Goal: Ask a question

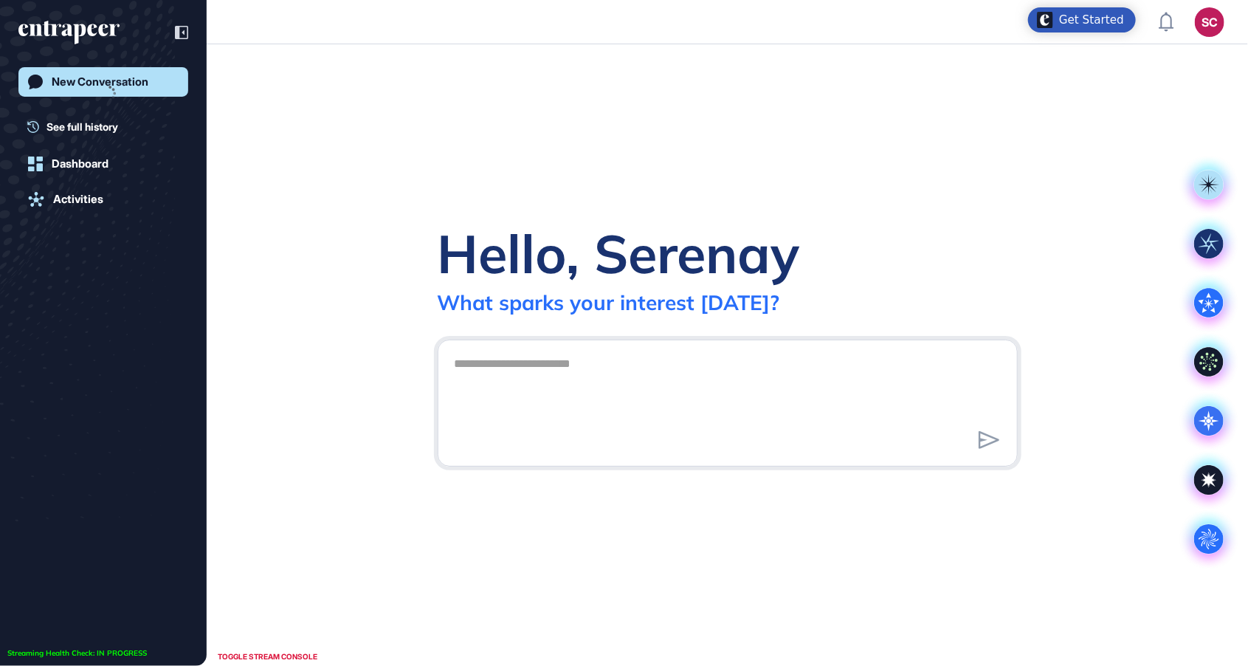
scroll to position [1, 1]
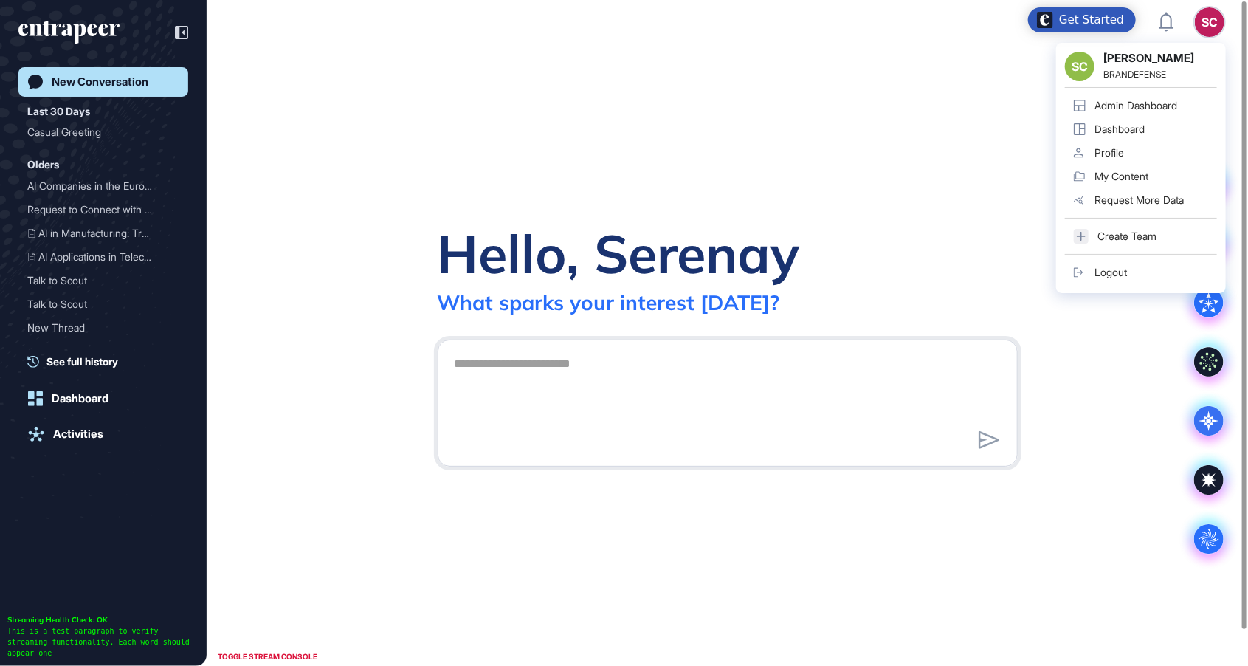
click at [1204, 21] on div "SC SC Serenay Cetinkaya BRANDEFENSE Admin Dashboard Dashboard Profile My Conten…" at bounding box center [1210, 22] width 30 height 30
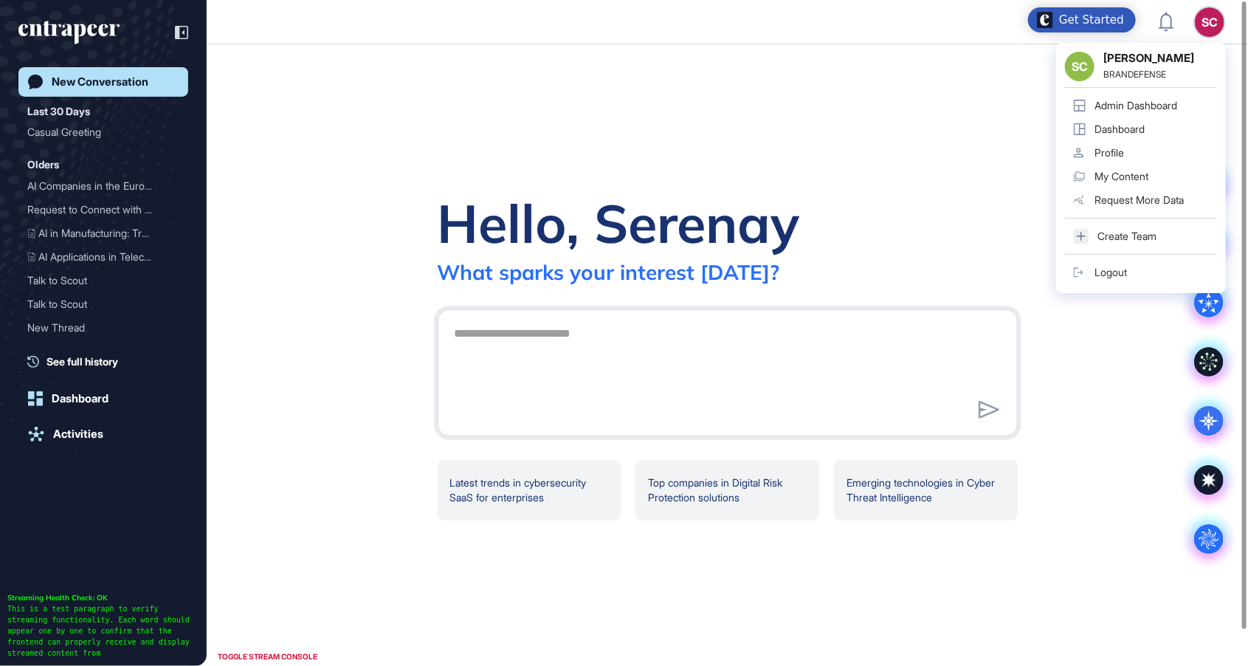
click at [1144, 130] on div "Dashboard" at bounding box center [1120, 129] width 50 height 12
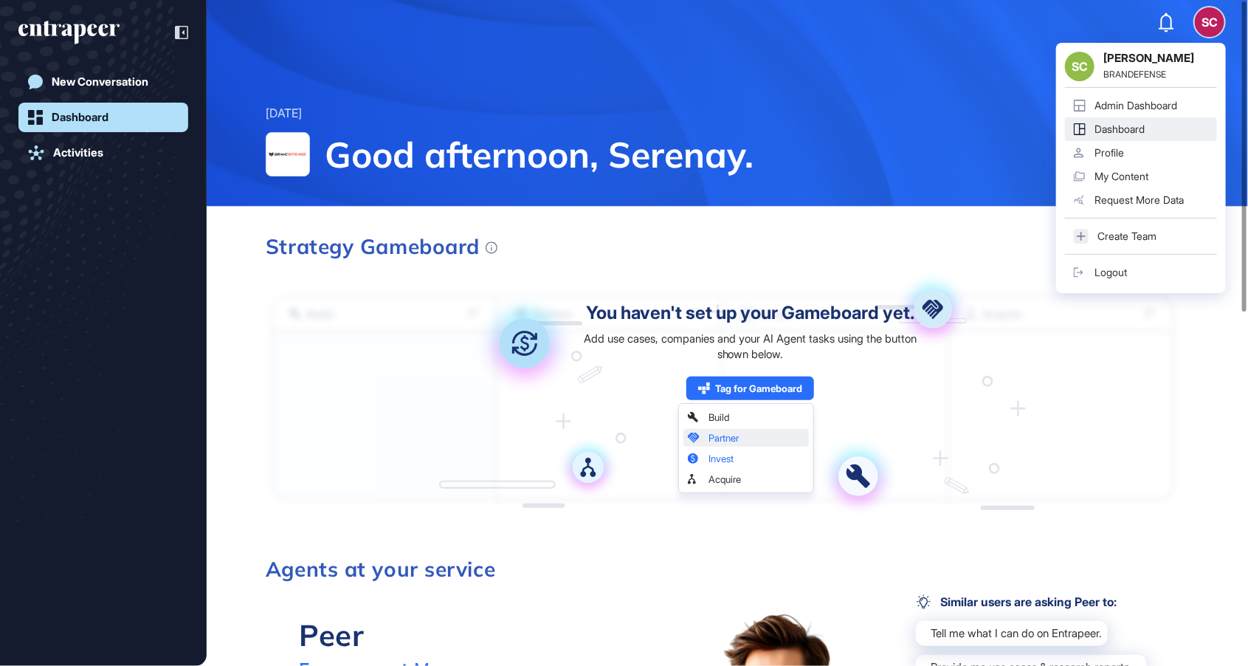
click at [1167, 101] on div "Admin Dashboard" at bounding box center [1136, 106] width 83 height 12
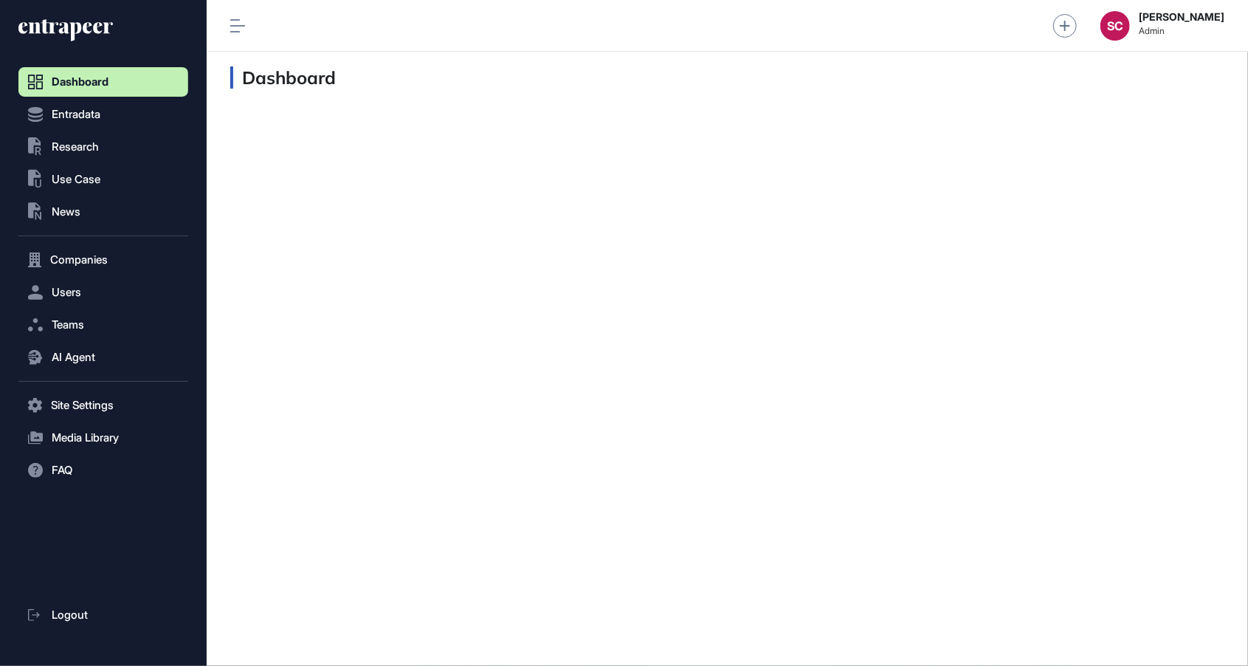
scroll to position [1, 1]
click at [44, 298] on button "Users" at bounding box center [103, 293] width 170 height 30
click at [76, 382] on span "AI Agent" at bounding box center [74, 387] width 44 height 12
click at [84, 412] on span "Messages" at bounding box center [71, 415] width 47 height 12
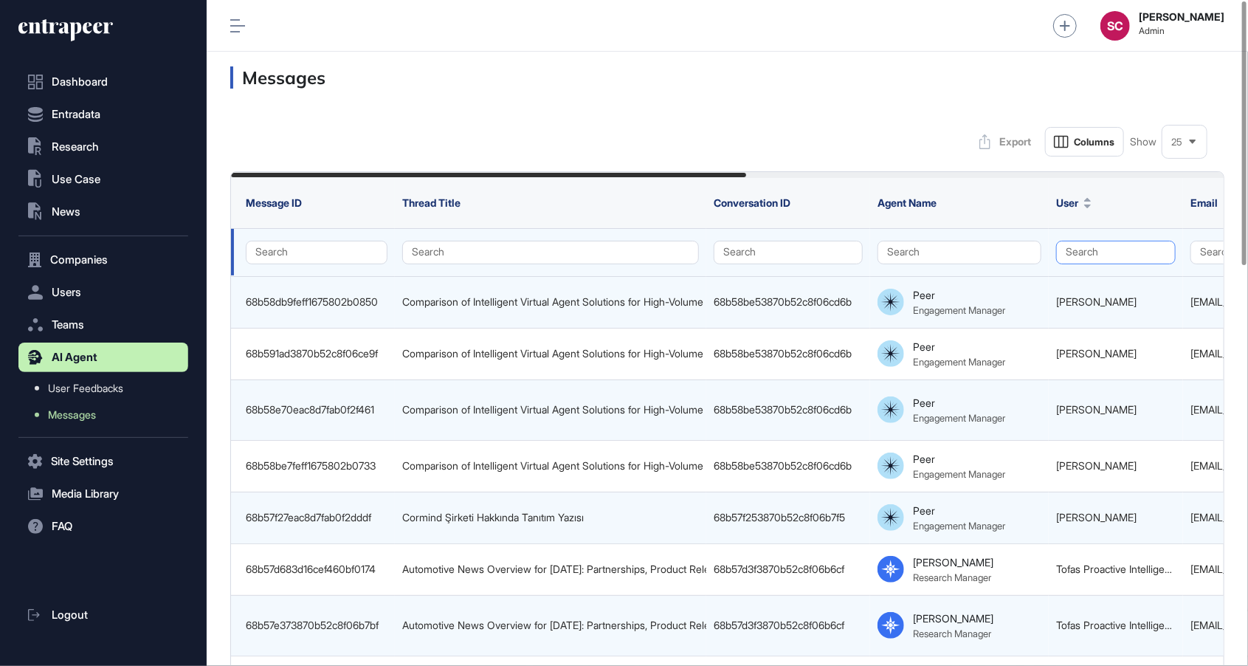
click at [1079, 252] on button "Search" at bounding box center [1117, 253] width 120 height 24
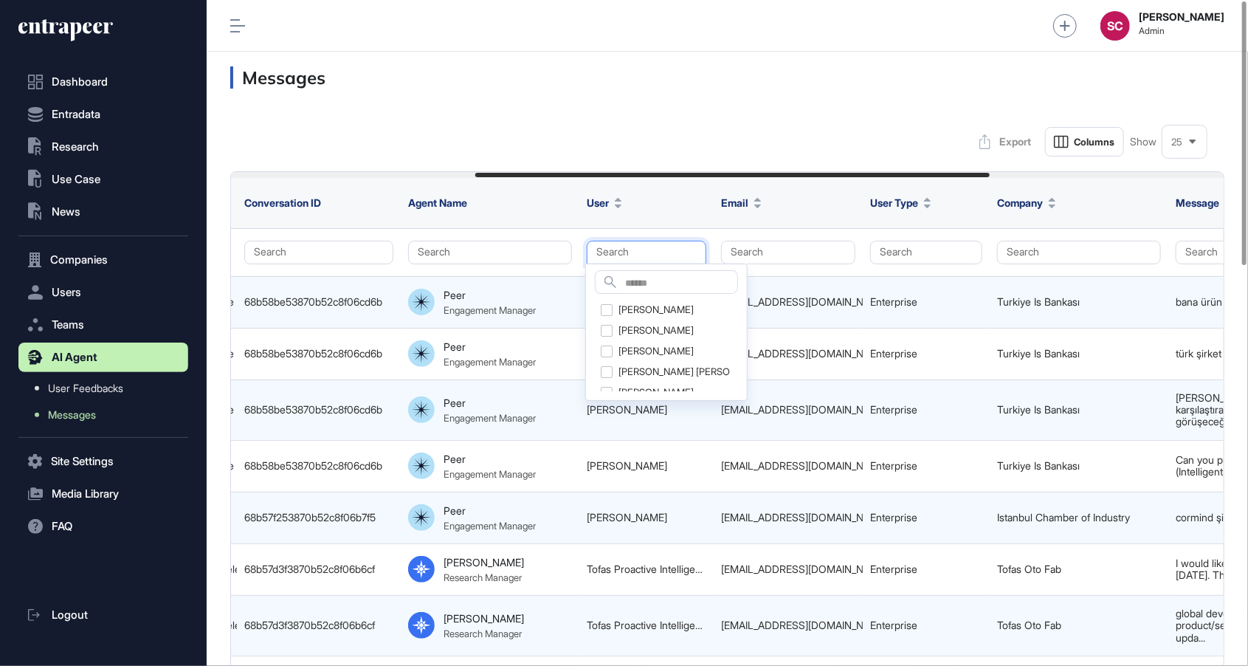
scroll to position [0, 472]
click at [946, 250] on button "Search" at bounding box center [924, 253] width 112 height 24
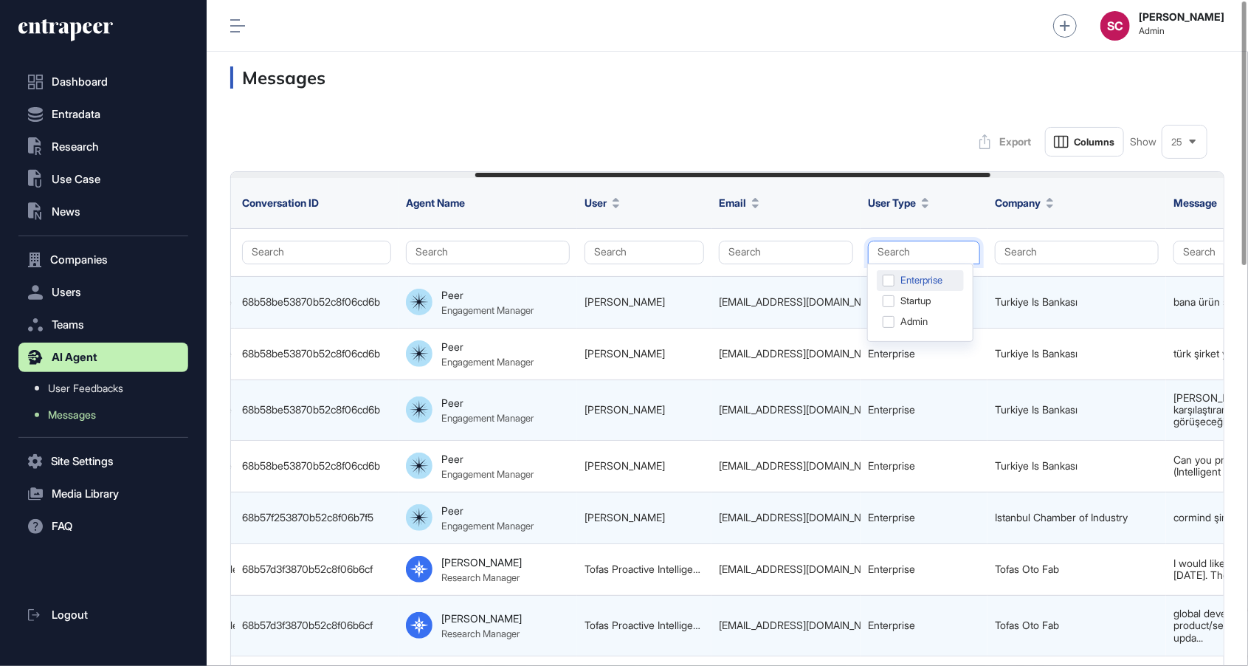
click at [938, 291] on div "Enterprise" at bounding box center [920, 301] width 87 height 21
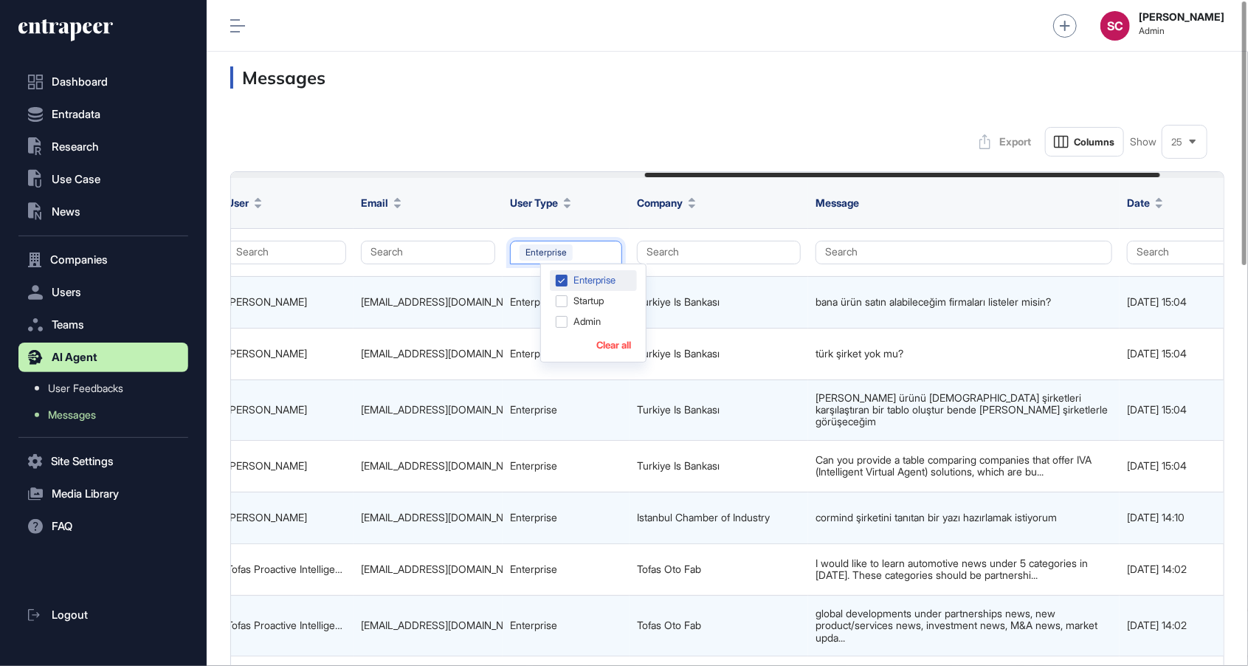
scroll to position [0, 923]
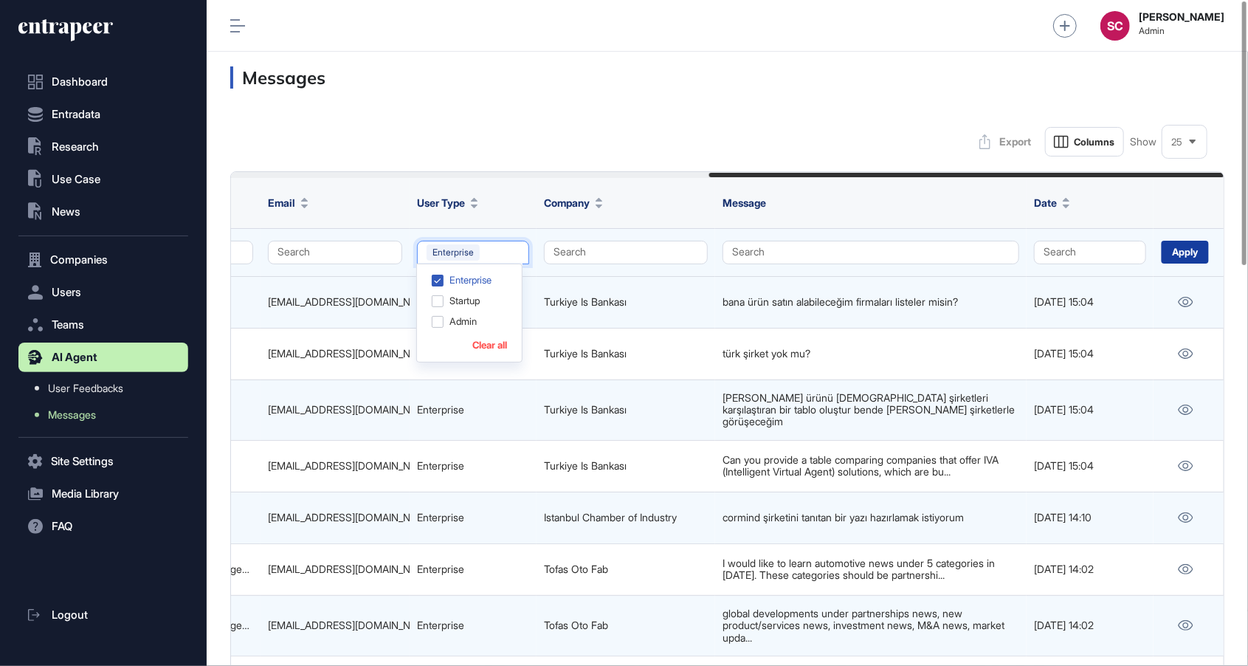
click at [1189, 250] on div "Apply" at bounding box center [1185, 252] width 47 height 23
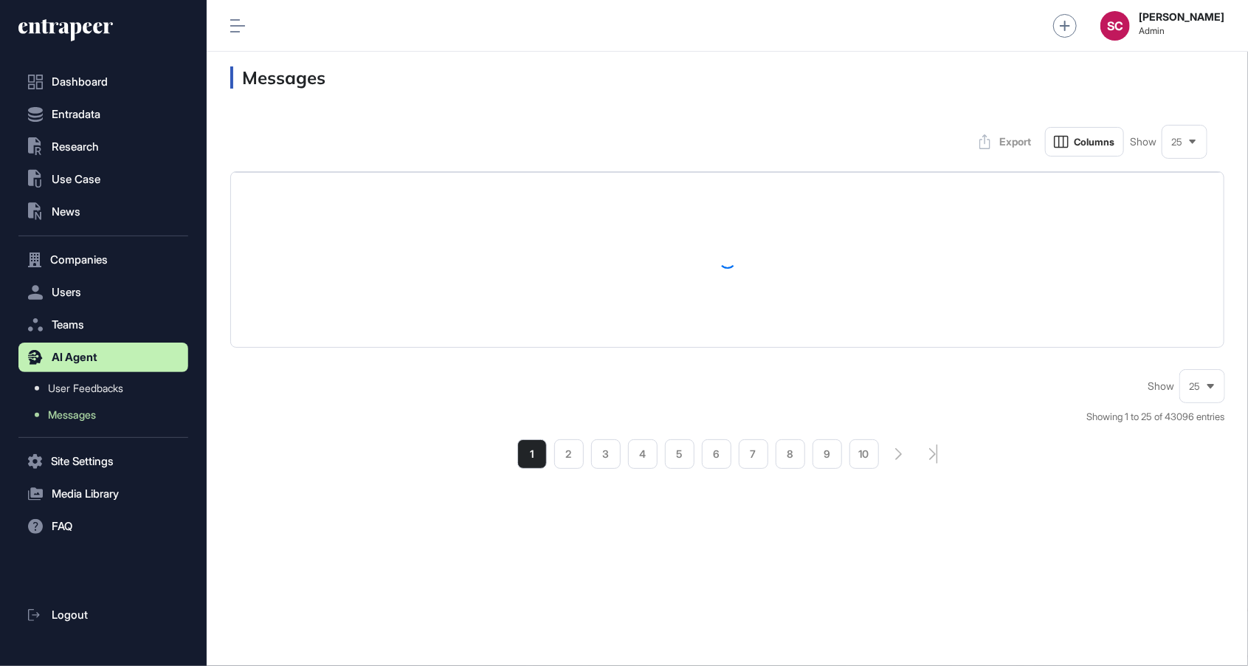
click at [1186, 147] on div "25" at bounding box center [1185, 142] width 44 height 29
click at [1183, 300] on li "100" at bounding box center [1184, 296] width 35 height 30
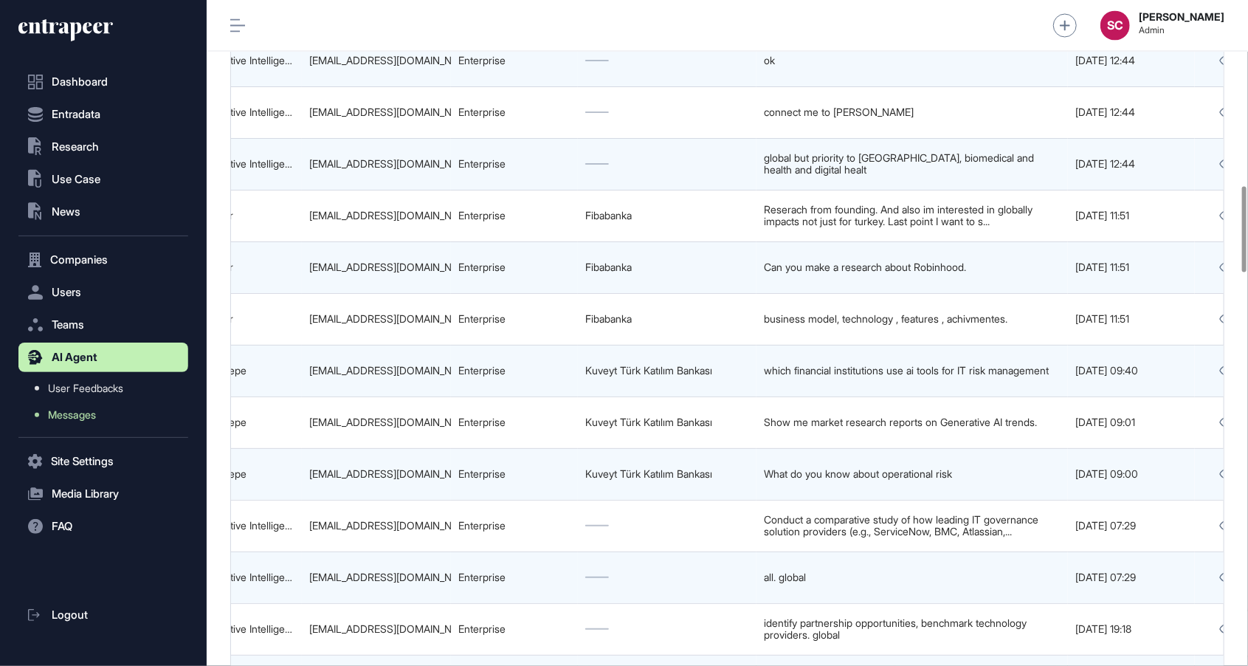
scroll to position [0, 923]
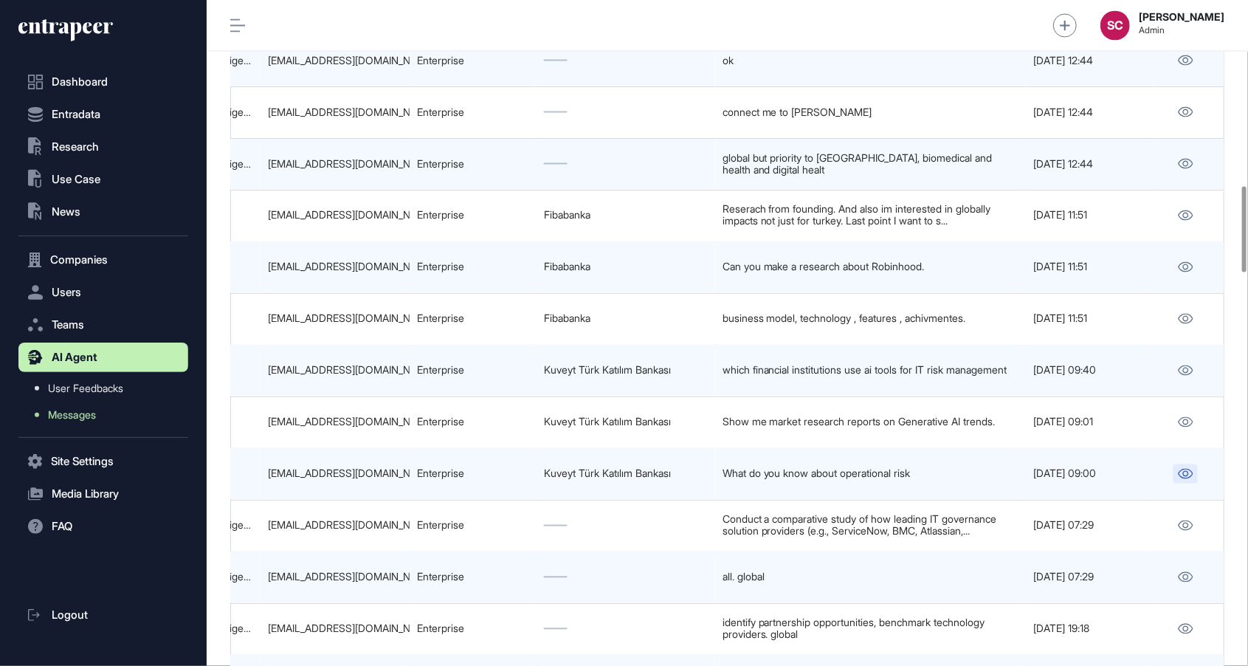
click at [1186, 473] on icon at bounding box center [1186, 474] width 16 height 10
click at [374, 473] on div "recep.goktepe@kuveytturk.com.tr" at bounding box center [335, 473] width 134 height 12
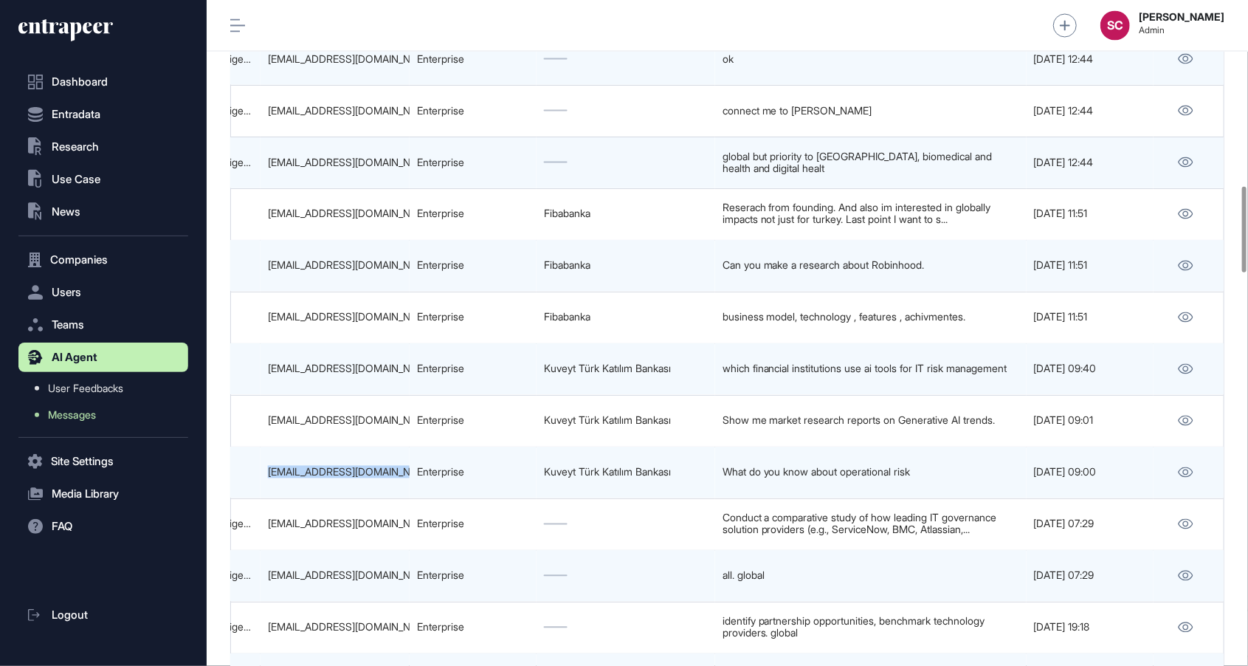
copy tr "recep.goktepe@kuveytturk.com.tr"
click at [374, 473] on div "recep.goktepe@kuveytturk.com.tr" at bounding box center [335, 473] width 134 height 12
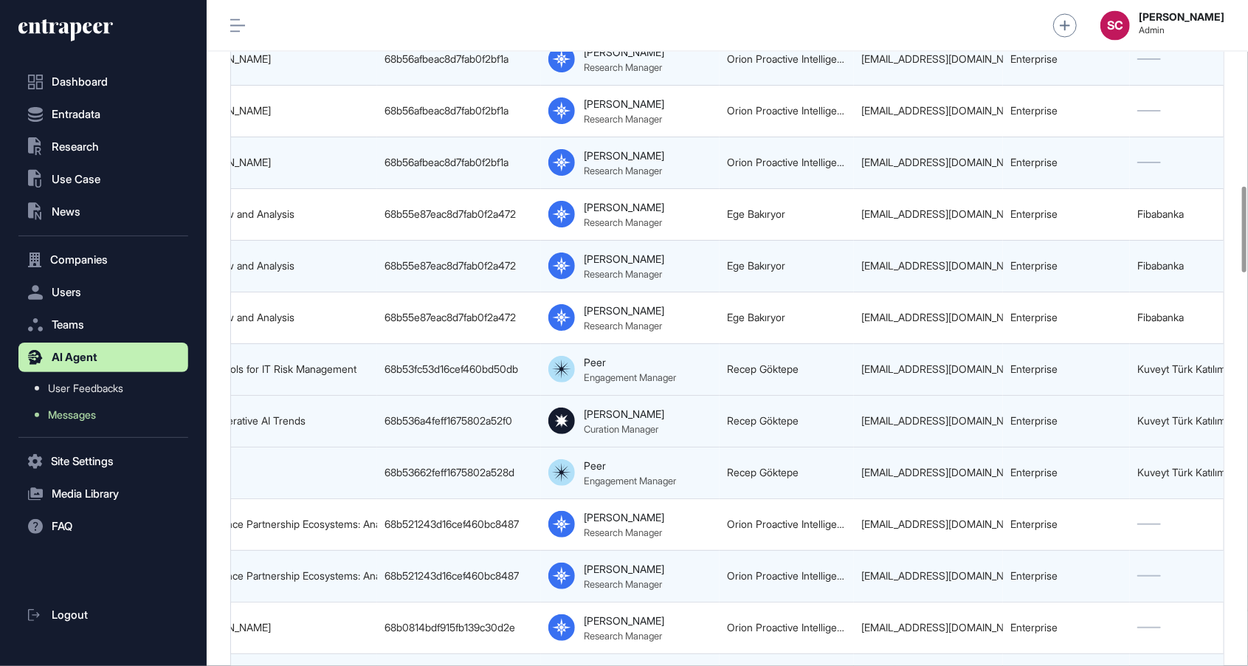
scroll to position [0, 319]
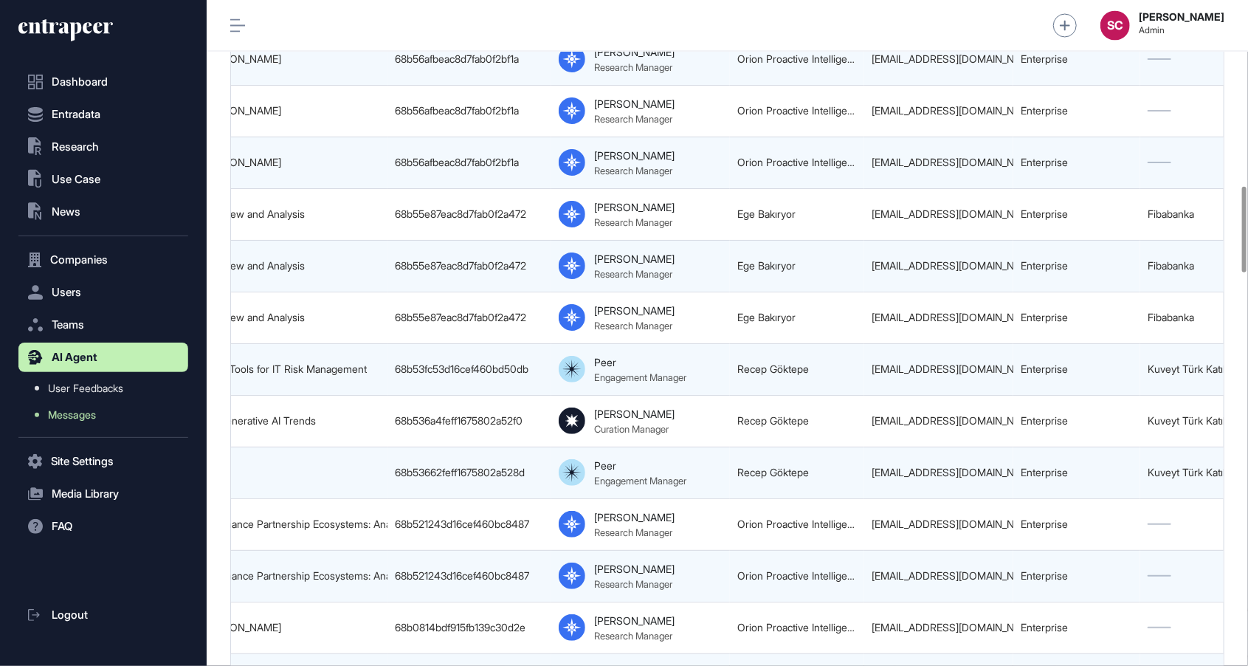
click at [792, 475] on link "Recep Göktepe" at bounding box center [774, 472] width 72 height 13
drag, startPoint x: 726, startPoint y: 475, endPoint x: 828, endPoint y: 478, distance: 102.6
click at [828, 498] on tr "68b536663870b52c8f063ebd New Thread 68b53662feff1675802a528d Peer Engagement Ma…" at bounding box center [870, 524] width 1917 height 52
copy tr "Recep Göktepe"
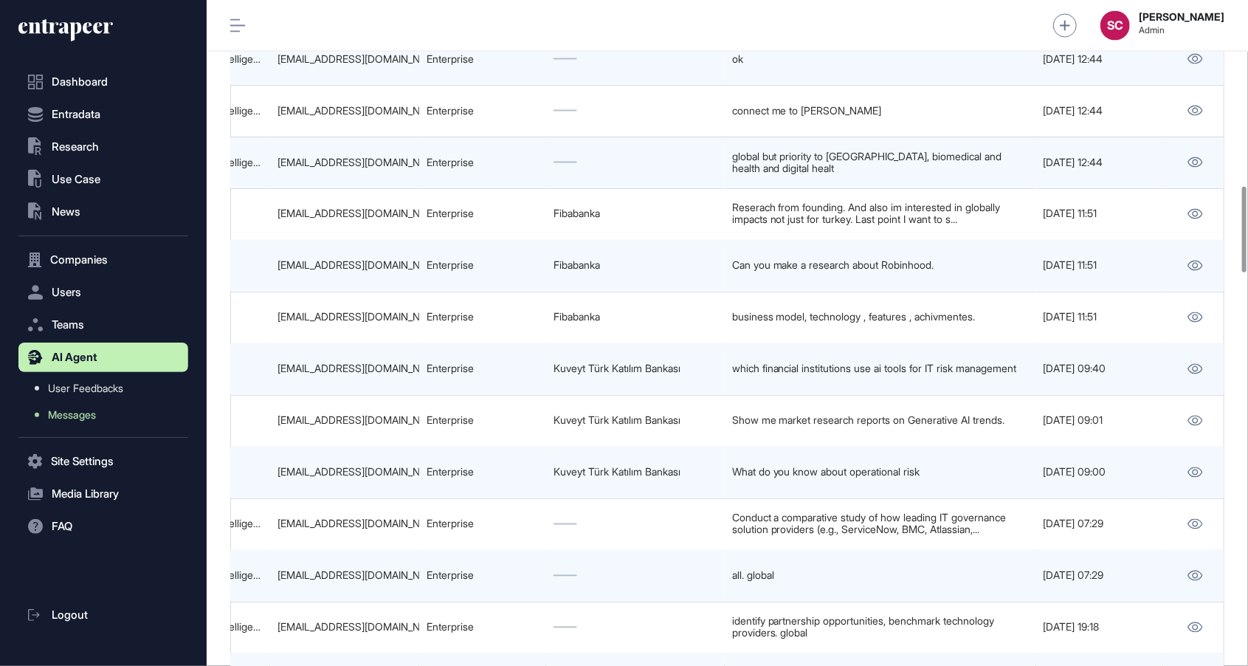
scroll to position [0, 923]
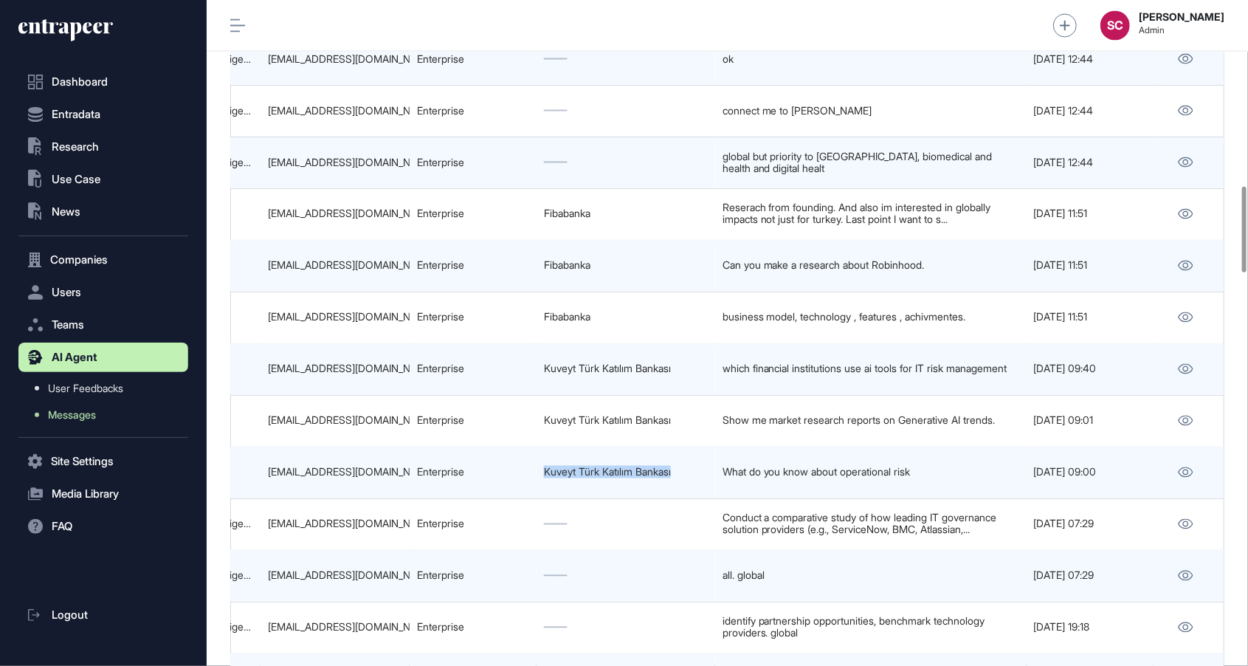
drag, startPoint x: 532, startPoint y: 475, endPoint x: 701, endPoint y: 477, distance: 169.1
click at [701, 498] on tr "68b536663870b52c8f063ebd New Thread 68b53662feff1675802a528d Peer Engagement Ma…" at bounding box center [266, 524] width 1917 height 52
copy tr "Kuveyt Türk Katılım Bankası"
click at [701, 477] on td "Kuveyt Türk Katılım Bankası" at bounding box center [626, 473] width 179 height 52
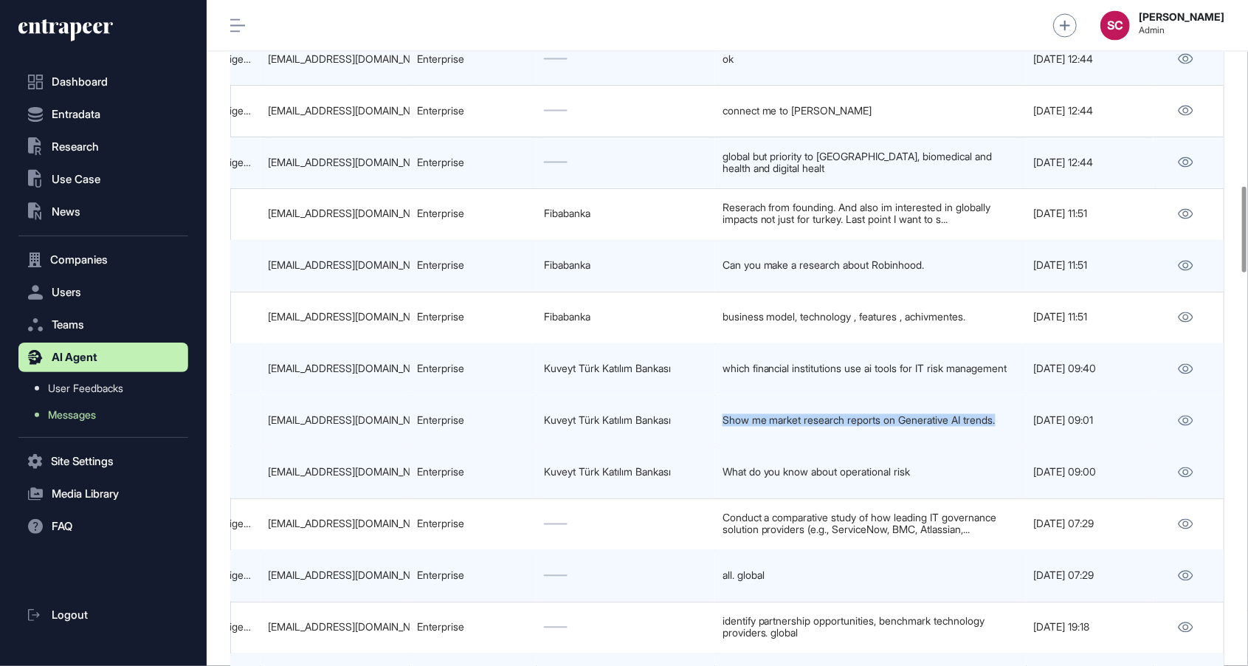
drag, startPoint x: 715, startPoint y: 422, endPoint x: 1025, endPoint y: 409, distance: 310.4
click at [1025, 447] on tr "68b536c93870b52c8f063f46 Market Research Reports on Generative AI Trends 68b536…" at bounding box center [266, 473] width 1917 height 52
copy tr "Show me market research reports on Generative AI trends."
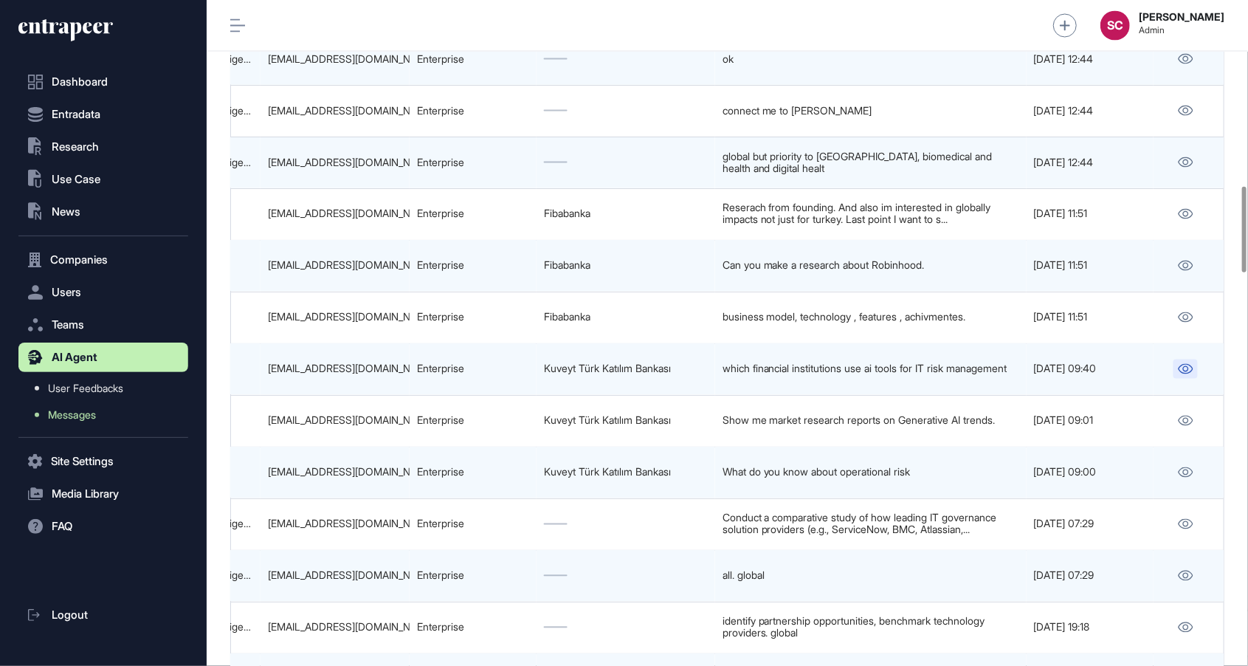
click at [1181, 368] on icon at bounding box center [1186, 369] width 15 height 10
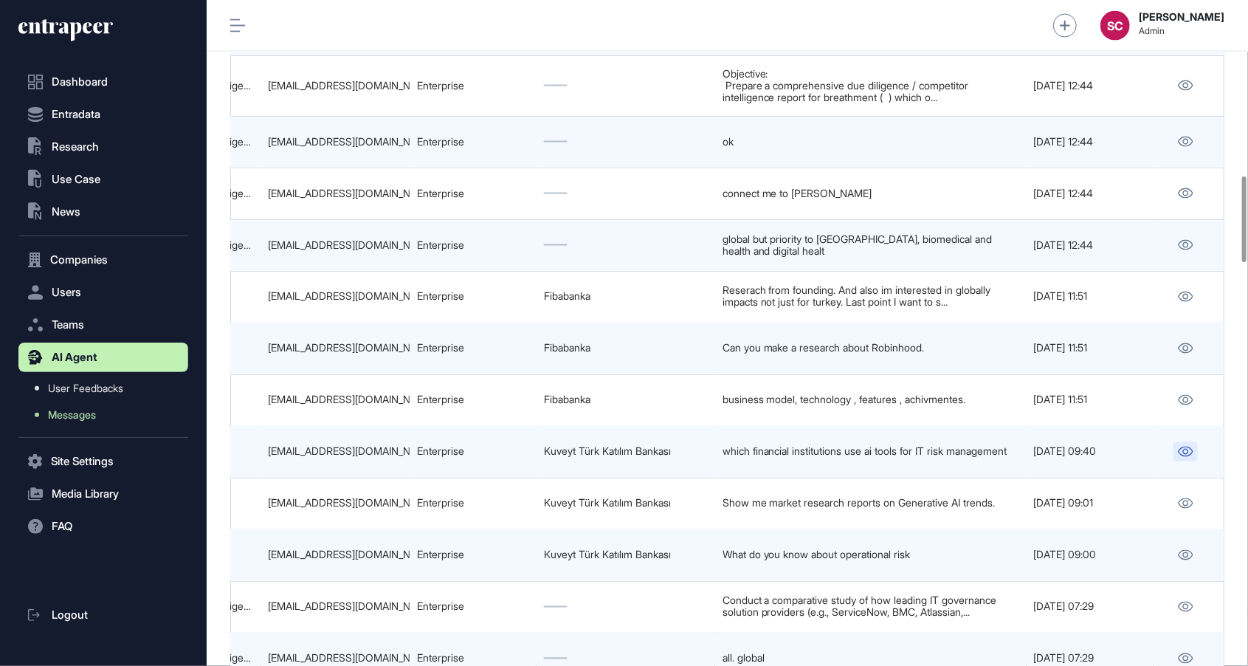
scroll to position [1350, 0]
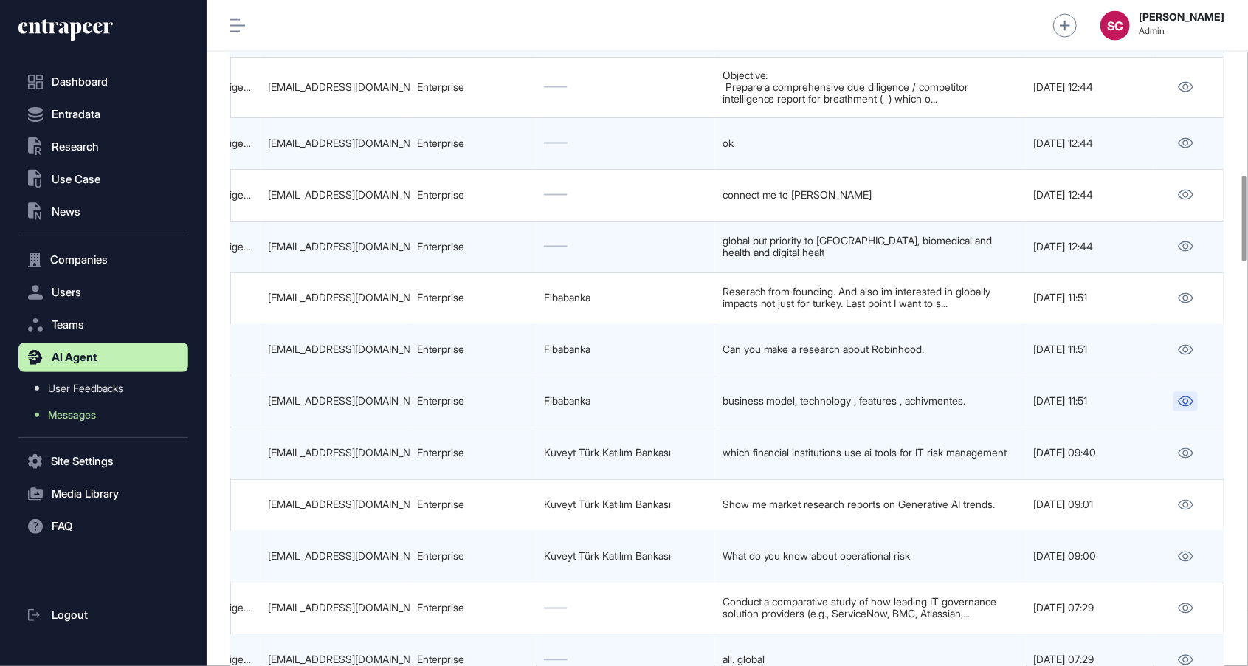
click at [1174, 407] on link at bounding box center [1186, 401] width 24 height 19
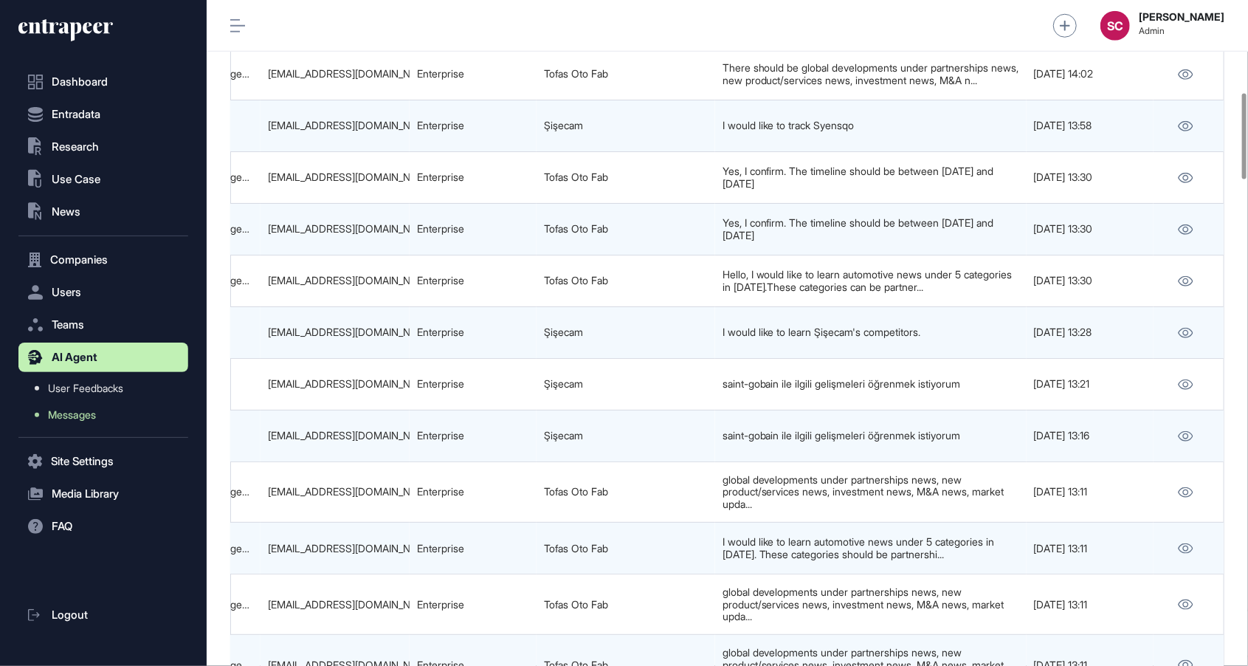
scroll to position [710, 0]
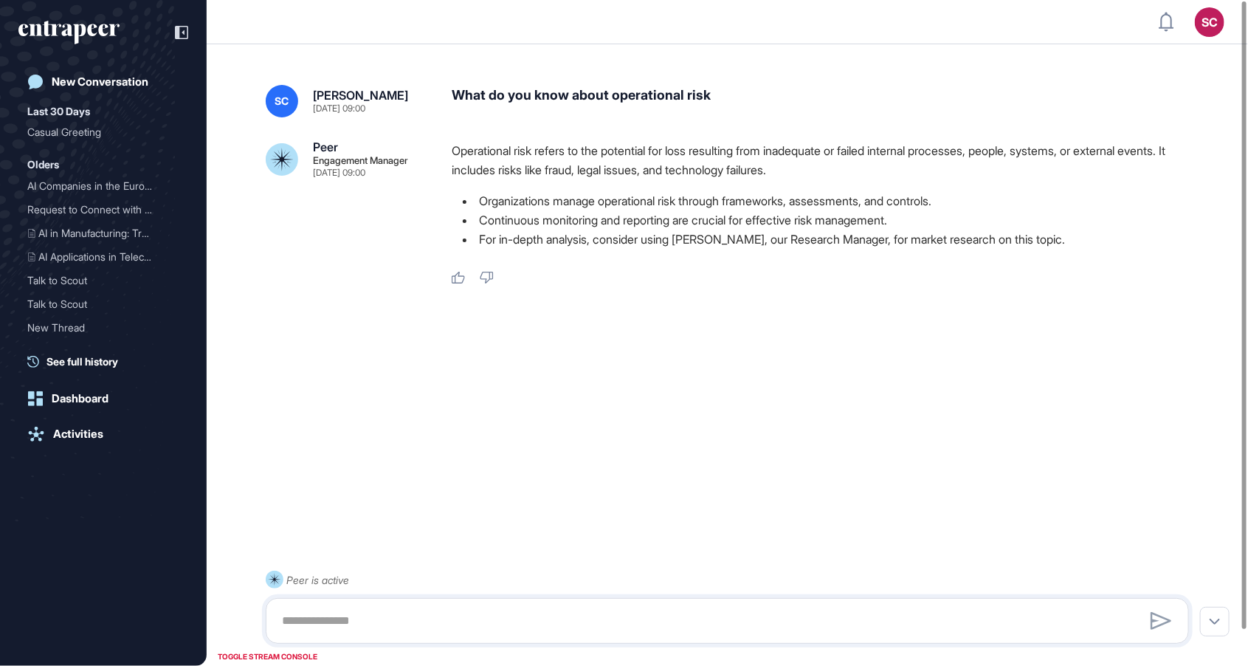
click at [676, 101] on div "What do you know about operational risk" at bounding box center [826, 101] width 749 height 32
copy div "What do you know about operational risk"
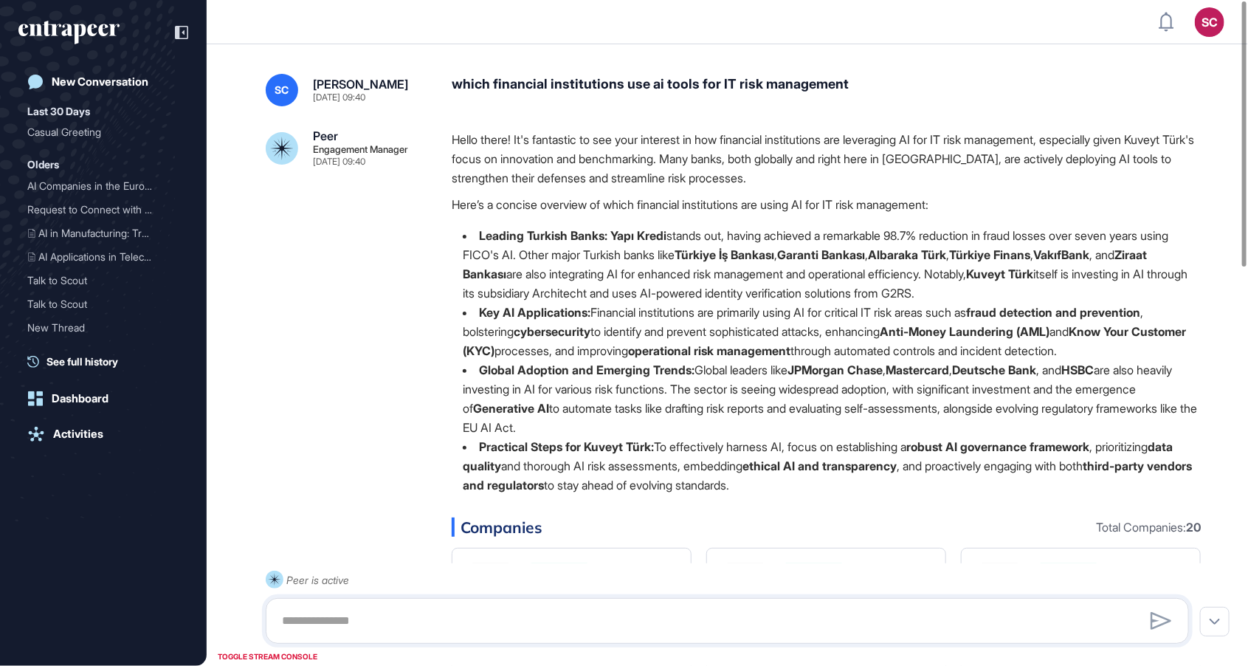
click at [619, 90] on div "which financial institutions use ai tools for IT risk management" at bounding box center [826, 90] width 749 height 32
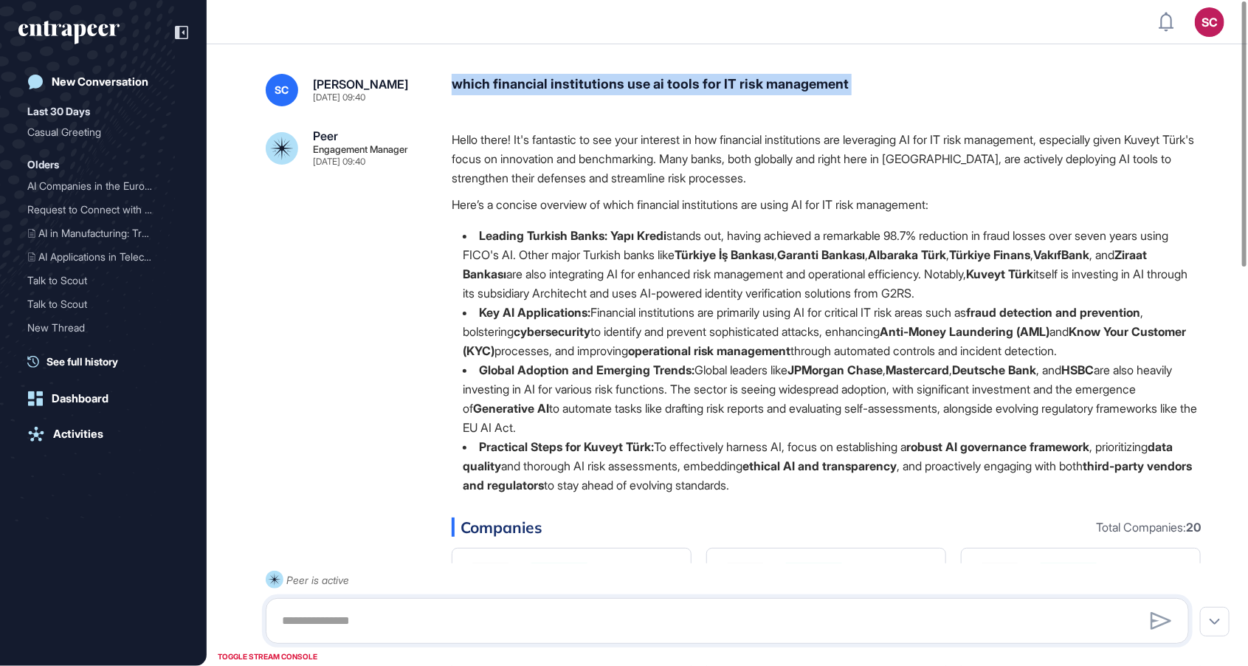
copy div "which financial institutions use ai tools for IT risk management"
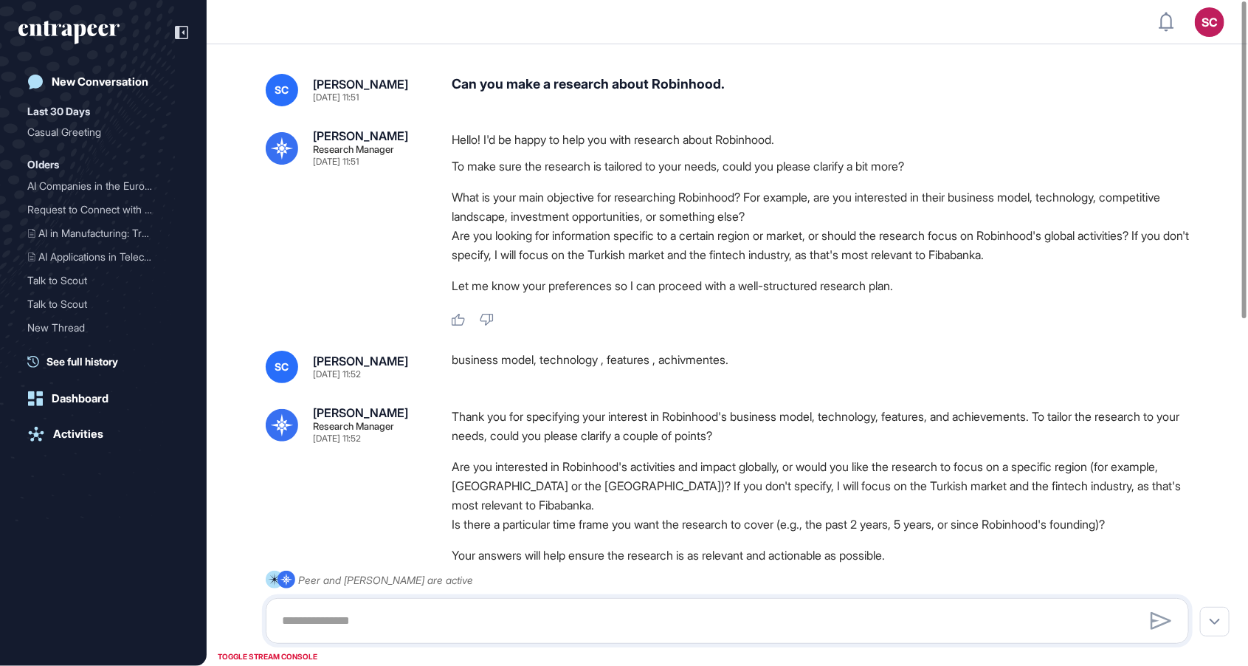
scroll to position [72, 0]
drag, startPoint x: 1248, startPoint y: 49, endPoint x: 1248, endPoint y: 27, distance: 22.1
click at [1247, 27] on div at bounding box center [1245, 159] width 4 height 317
click at [643, 74] on div "Can you make a research about Robinhood." at bounding box center [826, 90] width 749 height 32
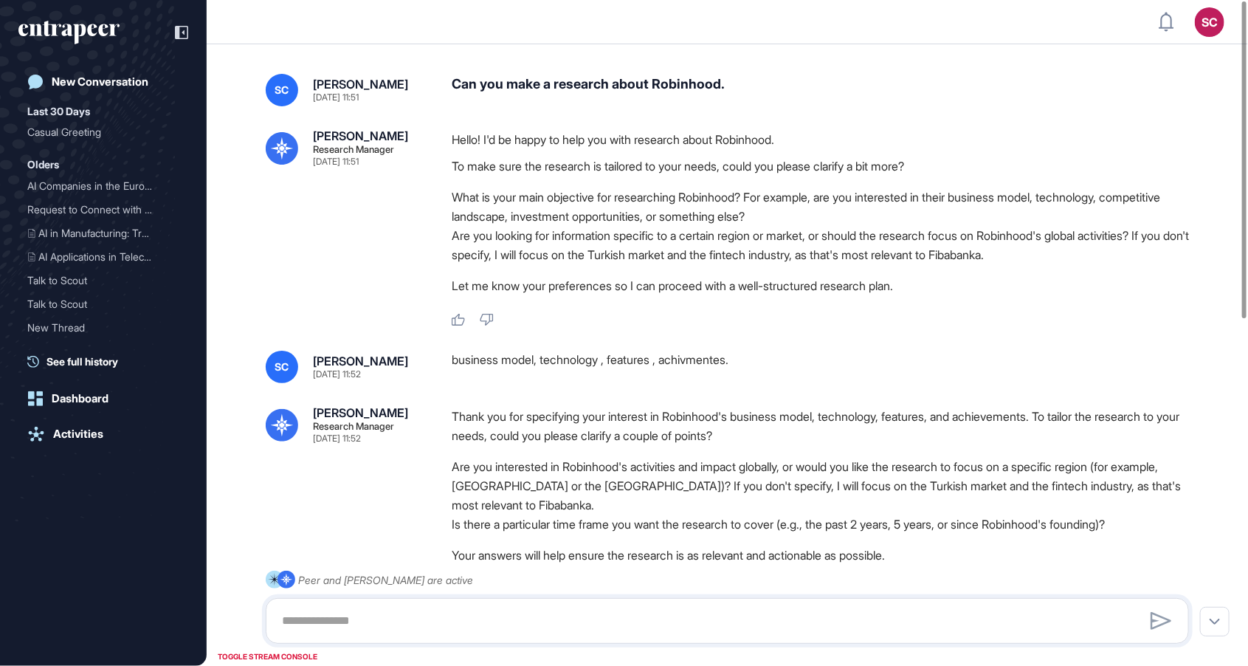
click at [643, 74] on div "Can you make a research about Robinhood." at bounding box center [826, 90] width 749 height 32
copy div "Can you make a research about Robinhood."
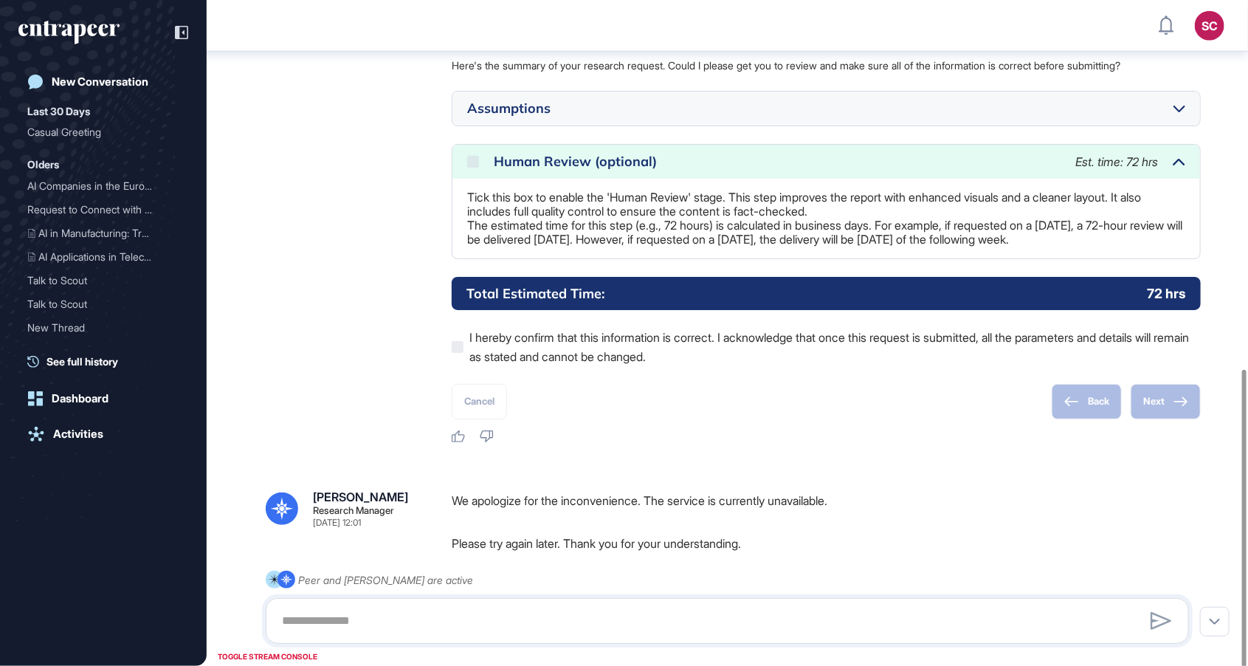
scroll to position [814, 0]
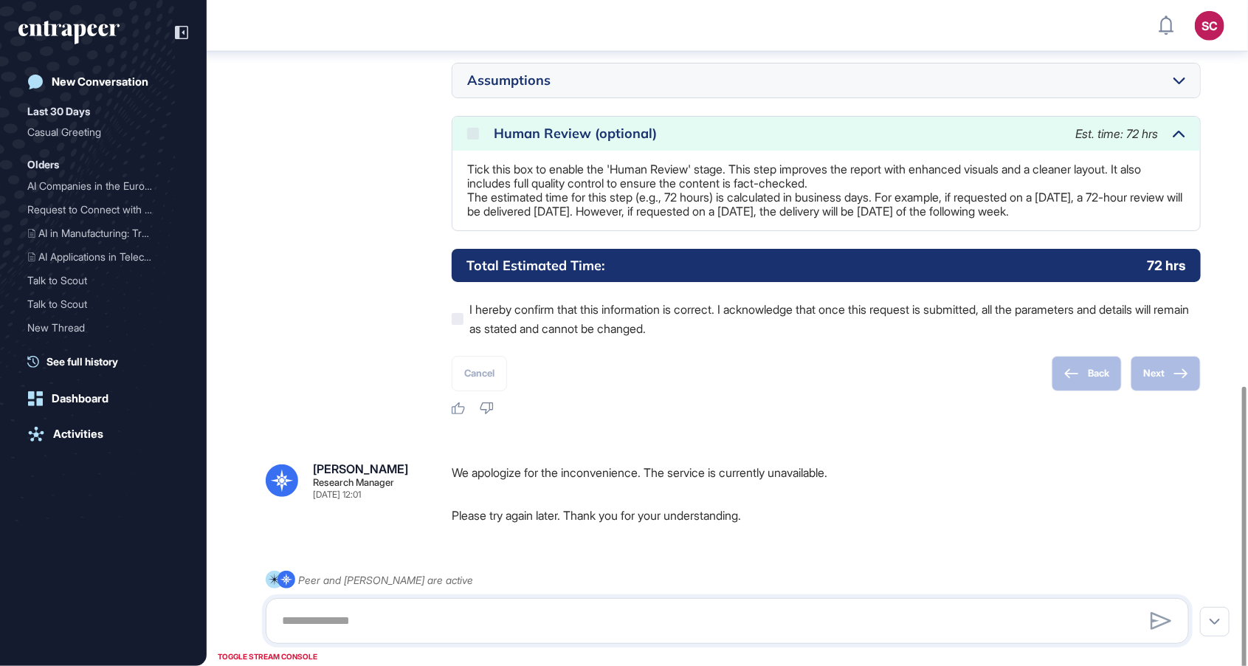
click at [588, 463] on p "We apologize for the inconvenience. The service is currently unavailable." at bounding box center [826, 472] width 749 height 19
copy p "We apologize for the inconvenience. The service is currently unavailable."
